Goal: Task Accomplishment & Management: Use online tool/utility

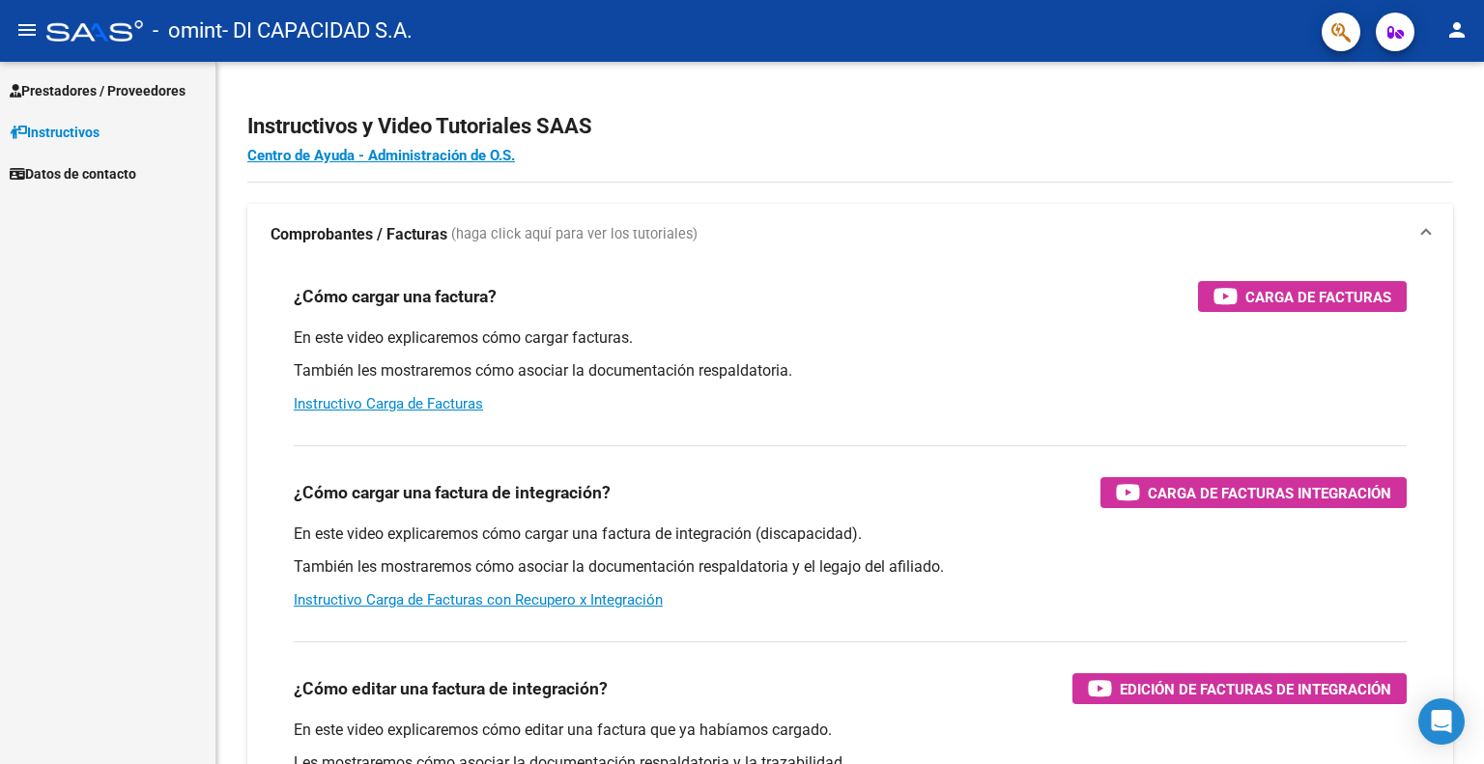
click at [89, 84] on span "Prestadores / Proveedores" at bounding box center [98, 90] width 176 height 21
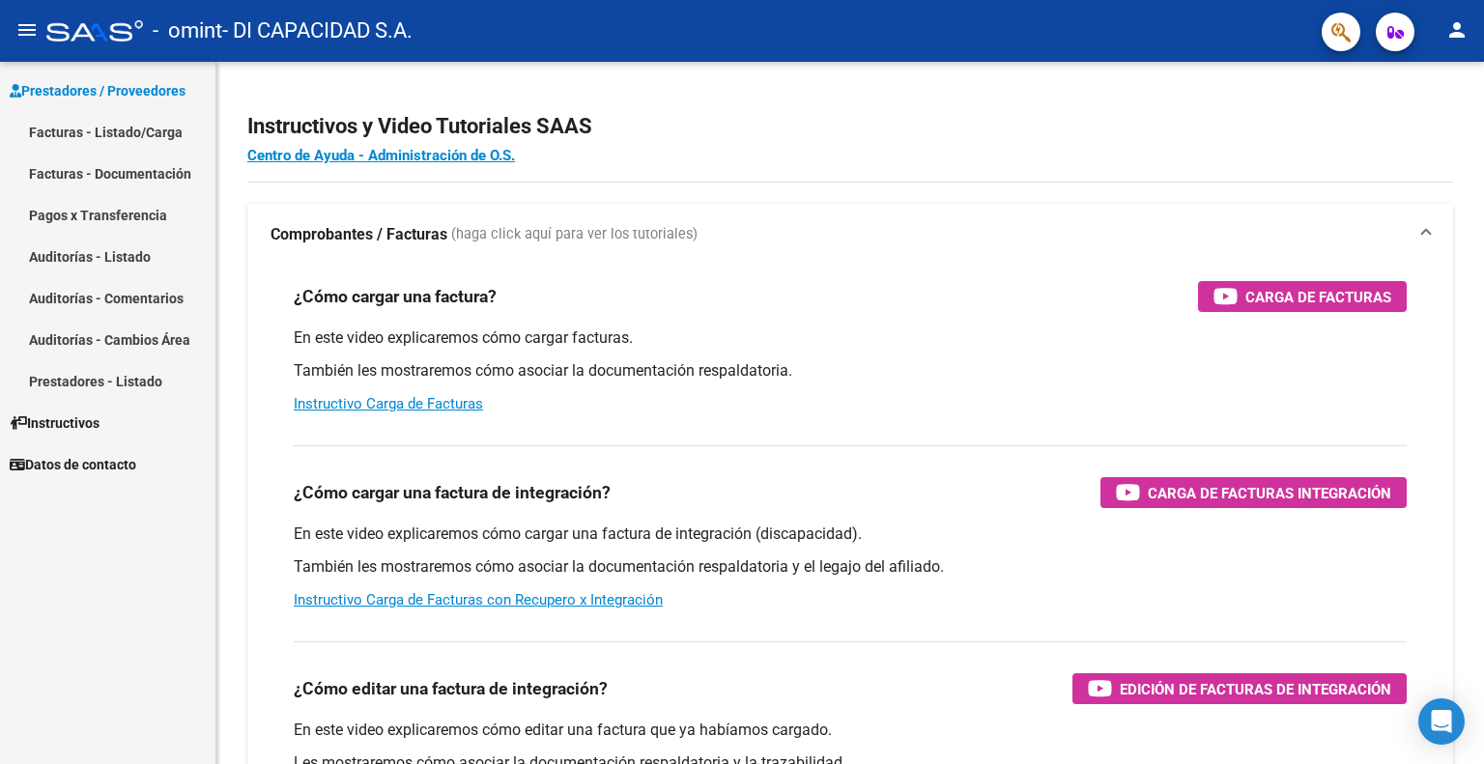
click at [115, 134] on link "Facturas - Listado/Carga" at bounding box center [107, 132] width 215 height 42
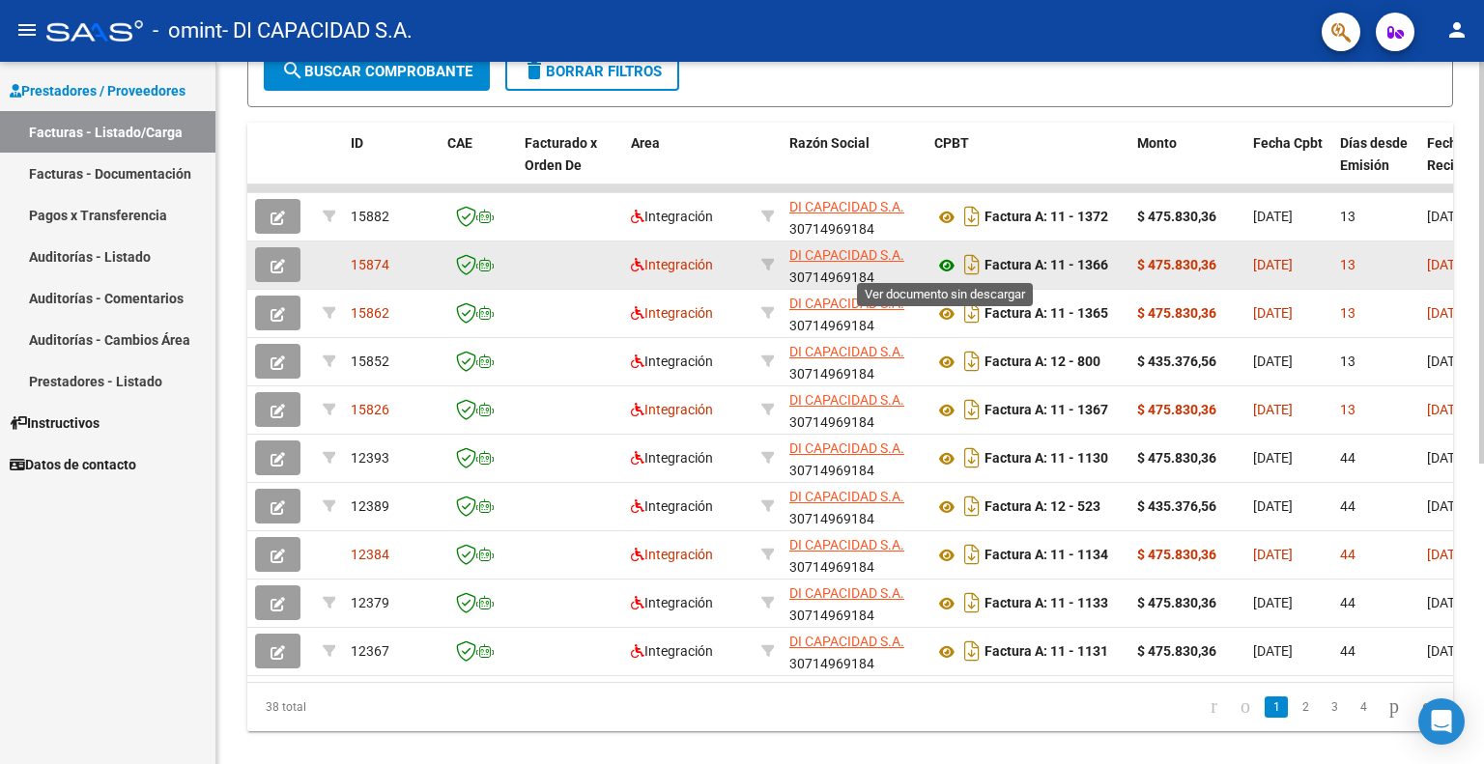
click at [950, 260] on icon at bounding box center [946, 265] width 25 height 23
click at [272, 261] on icon "button" at bounding box center [277, 266] width 14 height 14
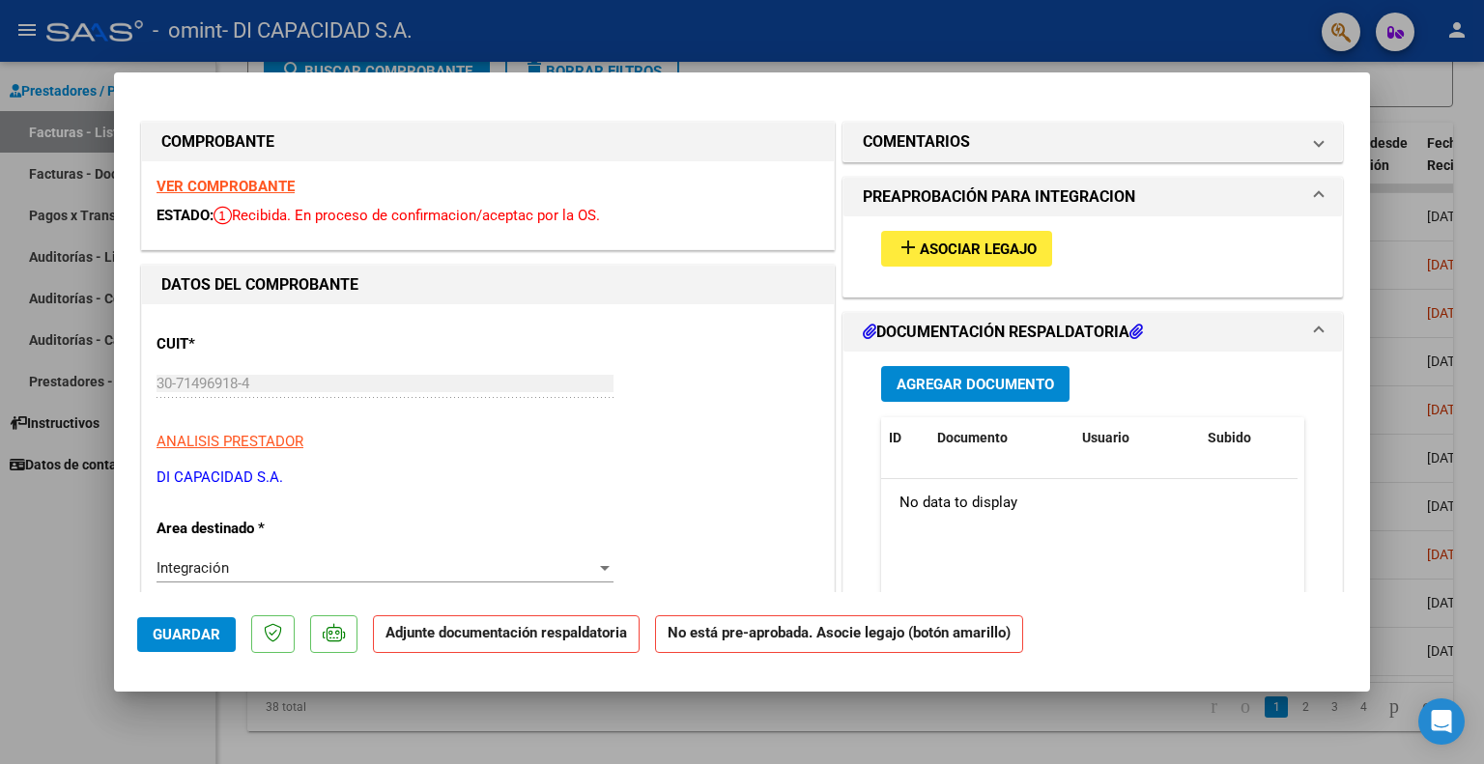
click at [978, 242] on span "Asociar Legajo" at bounding box center [978, 249] width 117 height 17
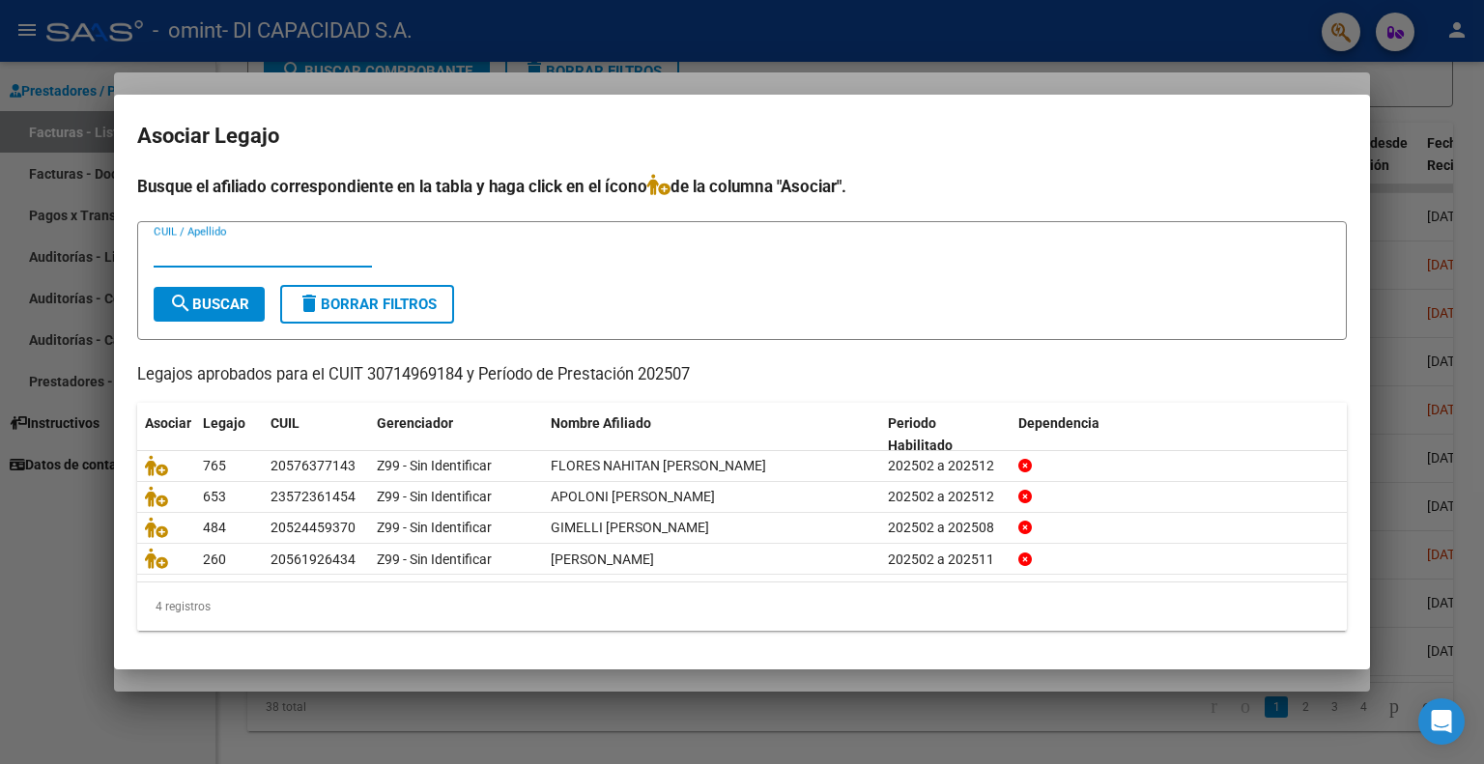
click at [1398, 76] on div at bounding box center [742, 382] width 1484 height 764
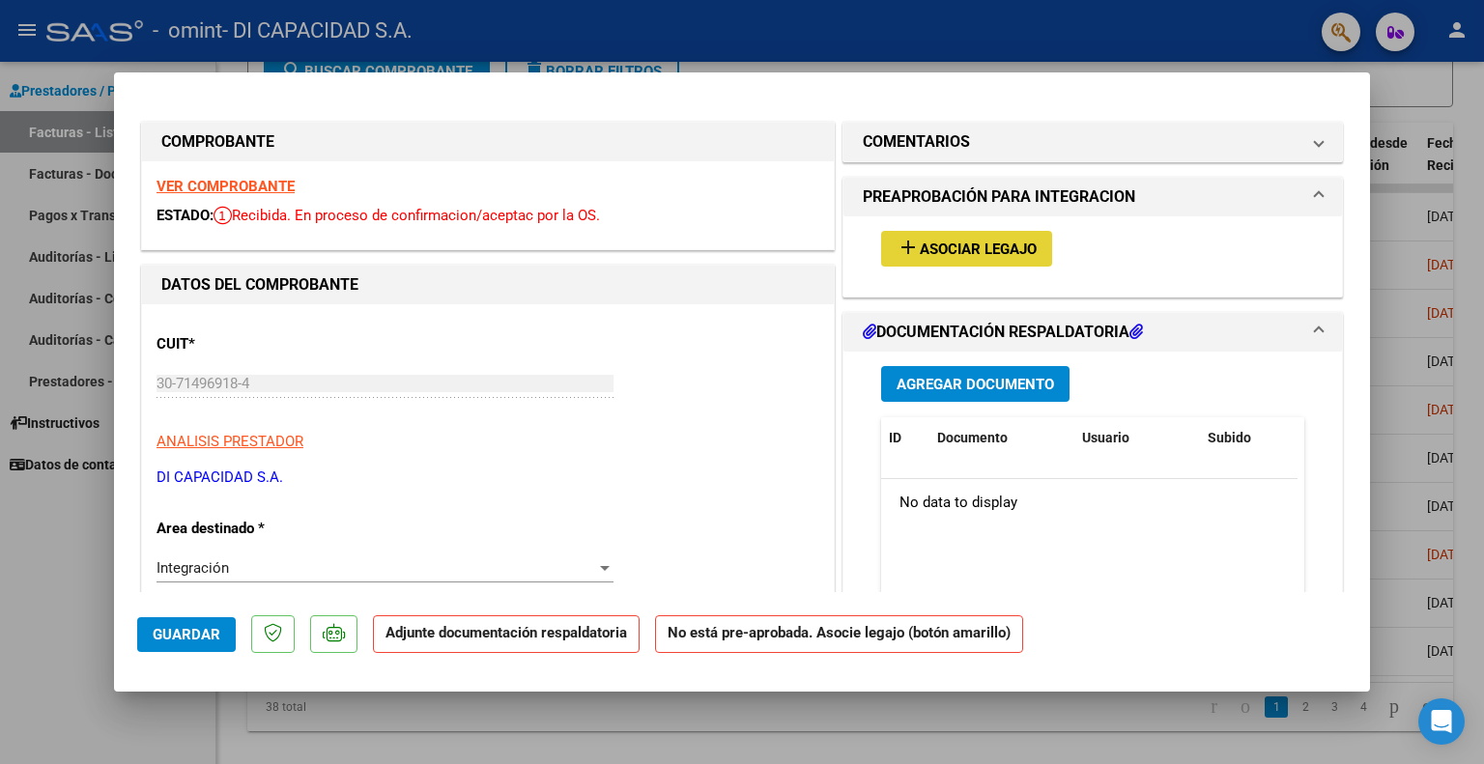
click at [1019, 261] on button "add Asociar Legajo" at bounding box center [966, 249] width 171 height 36
